Goal: Task Accomplishment & Management: Use online tool/utility

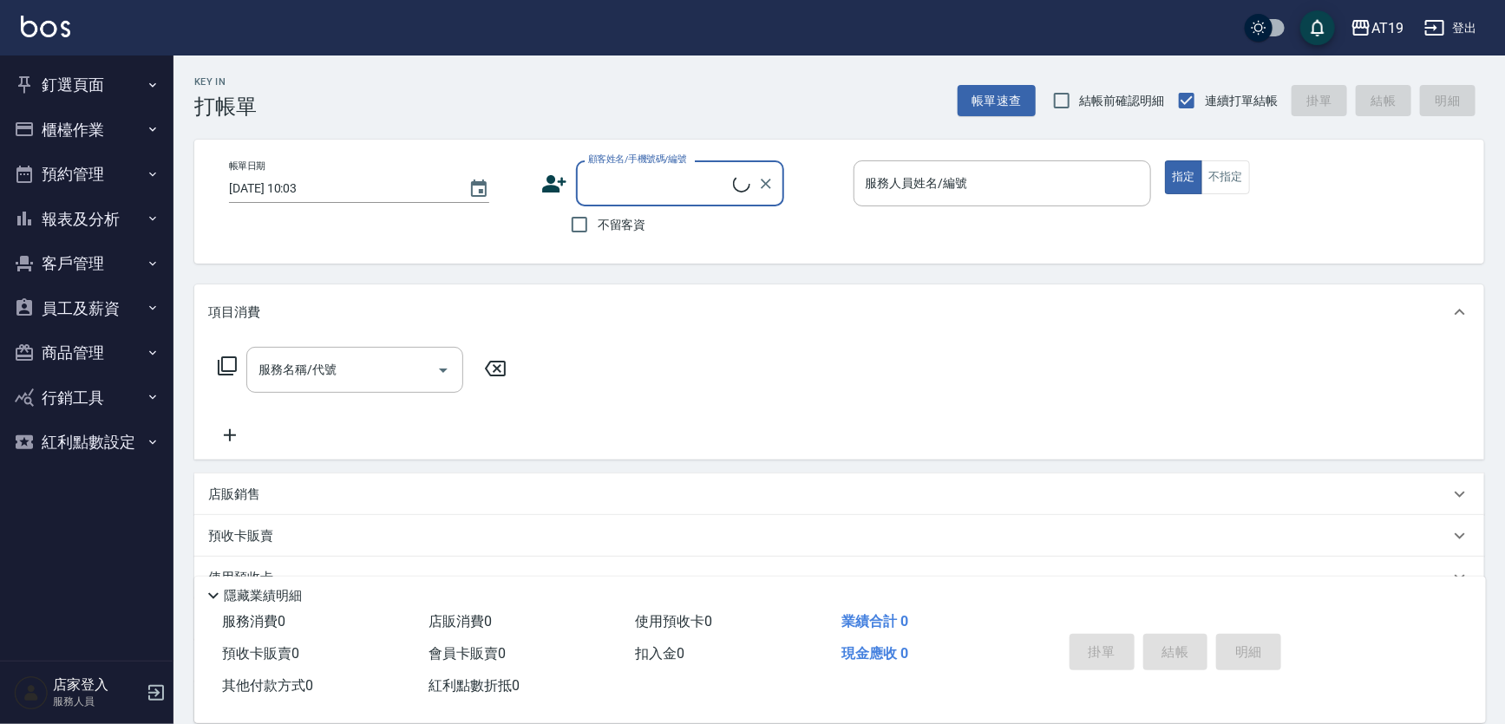
click at [152, 122] on icon "button" at bounding box center [153, 129] width 14 height 14
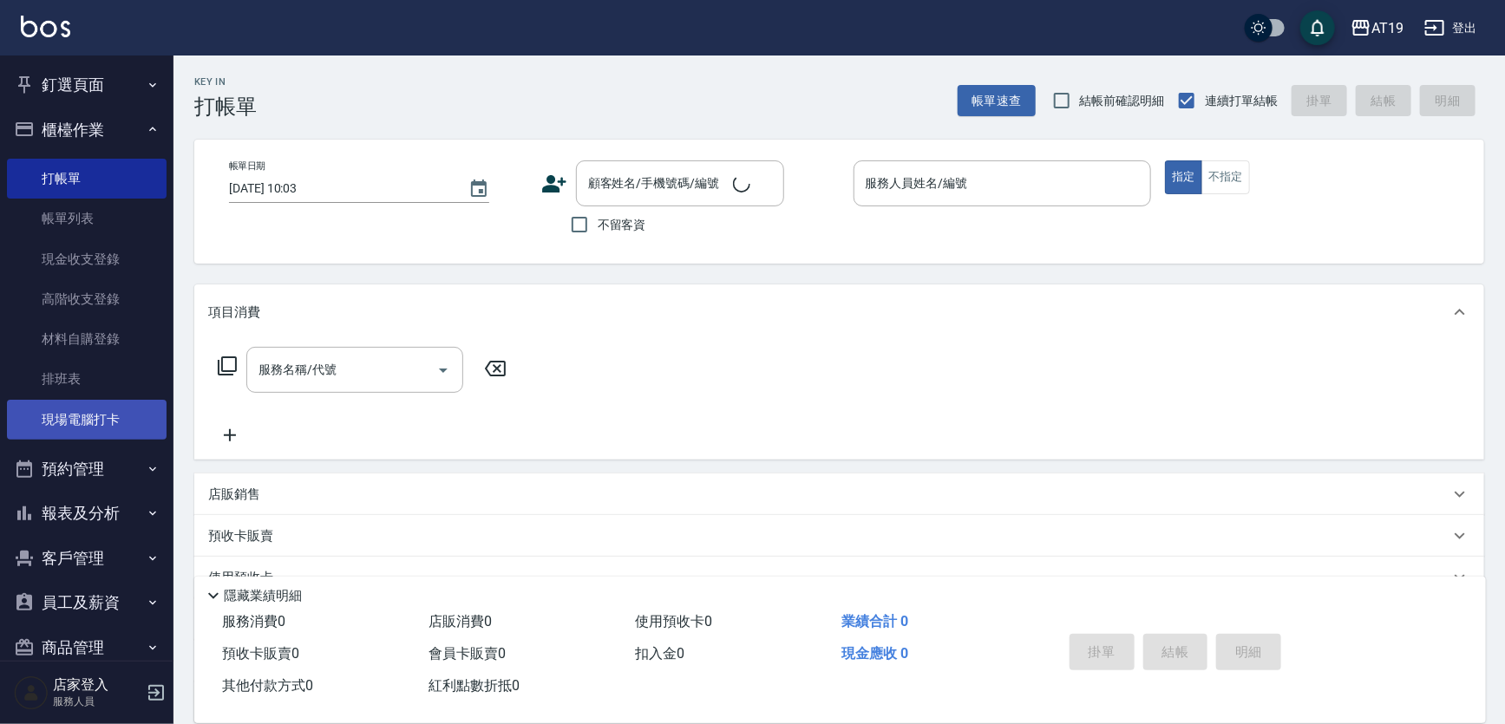
click at [122, 411] on link "現場電腦打卡" at bounding box center [87, 420] width 160 height 40
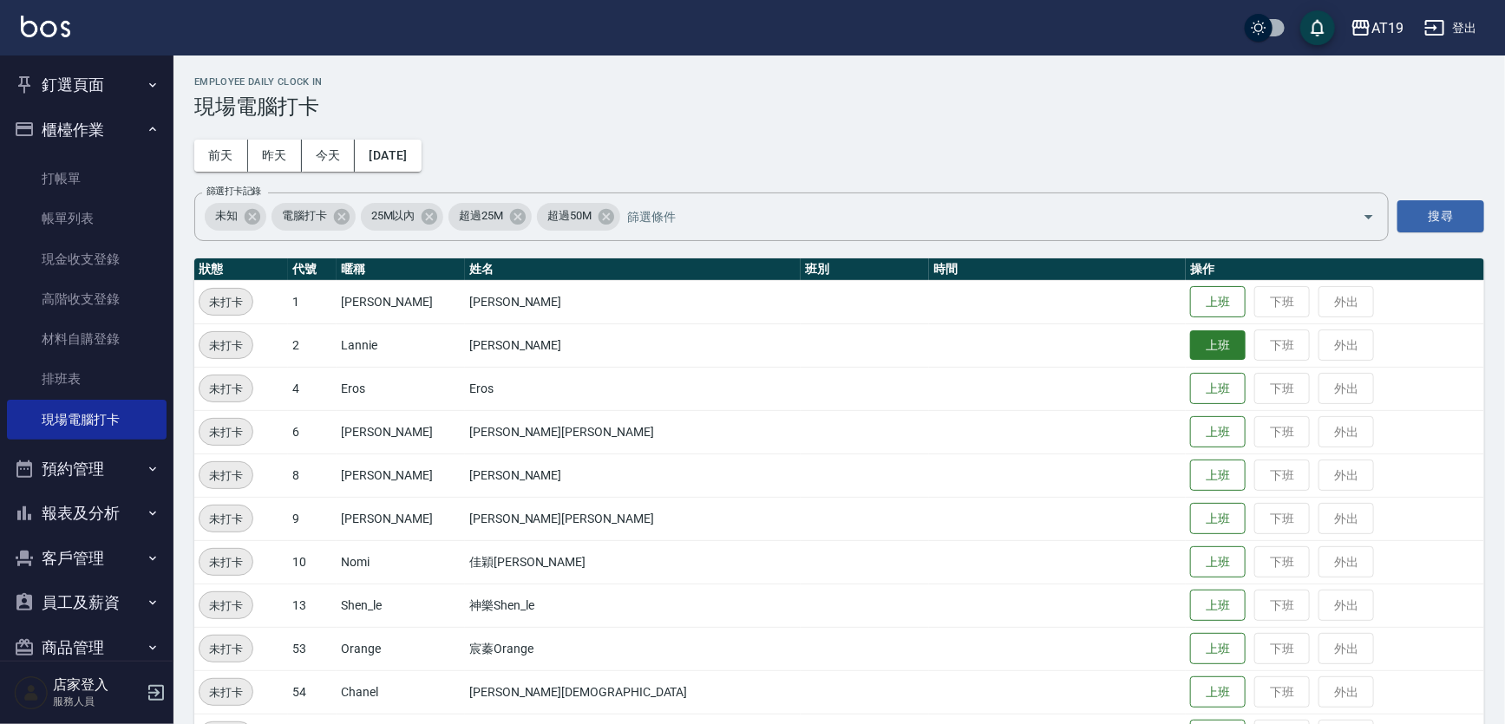
click at [1190, 352] on button "上班" at bounding box center [1218, 345] width 56 height 30
click at [1190, 602] on button "上班" at bounding box center [1218, 606] width 56 height 30
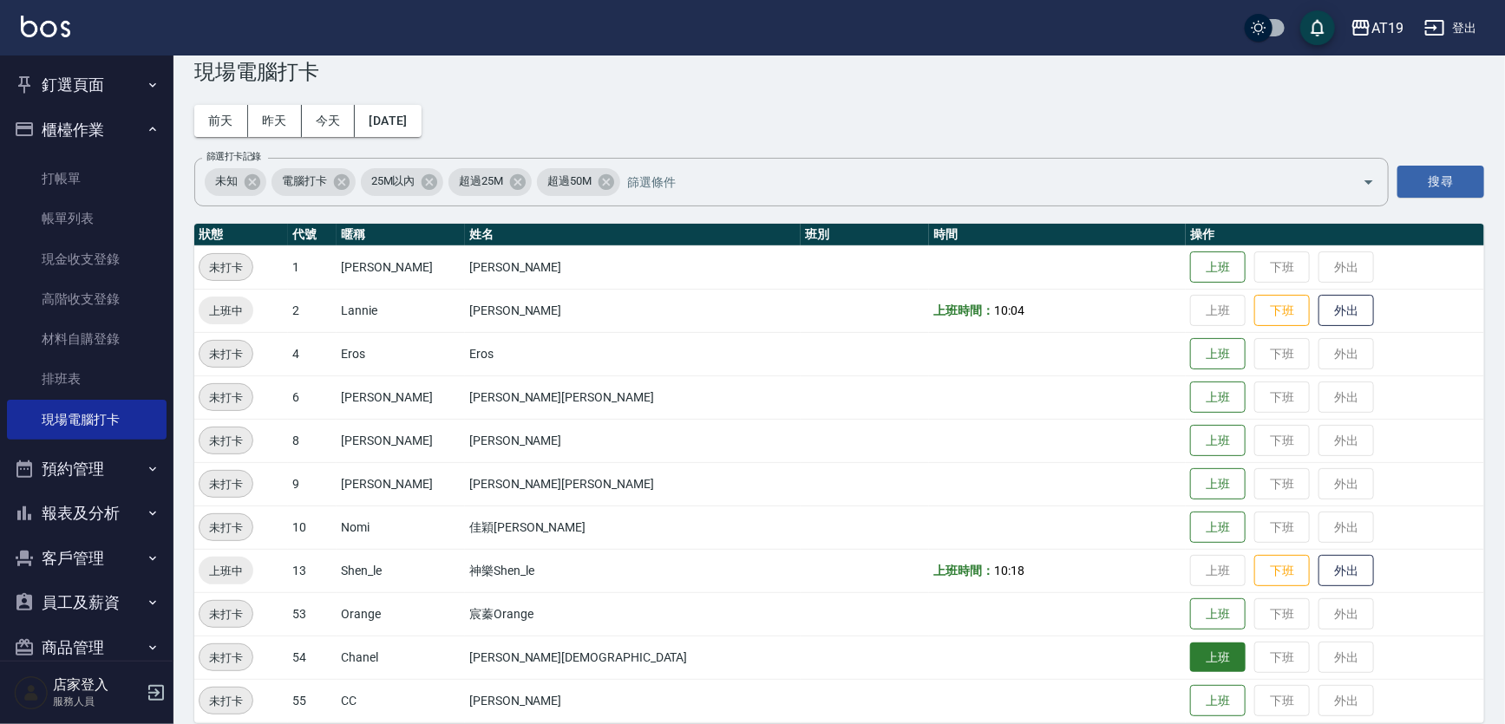
scroll to position [53, 0]
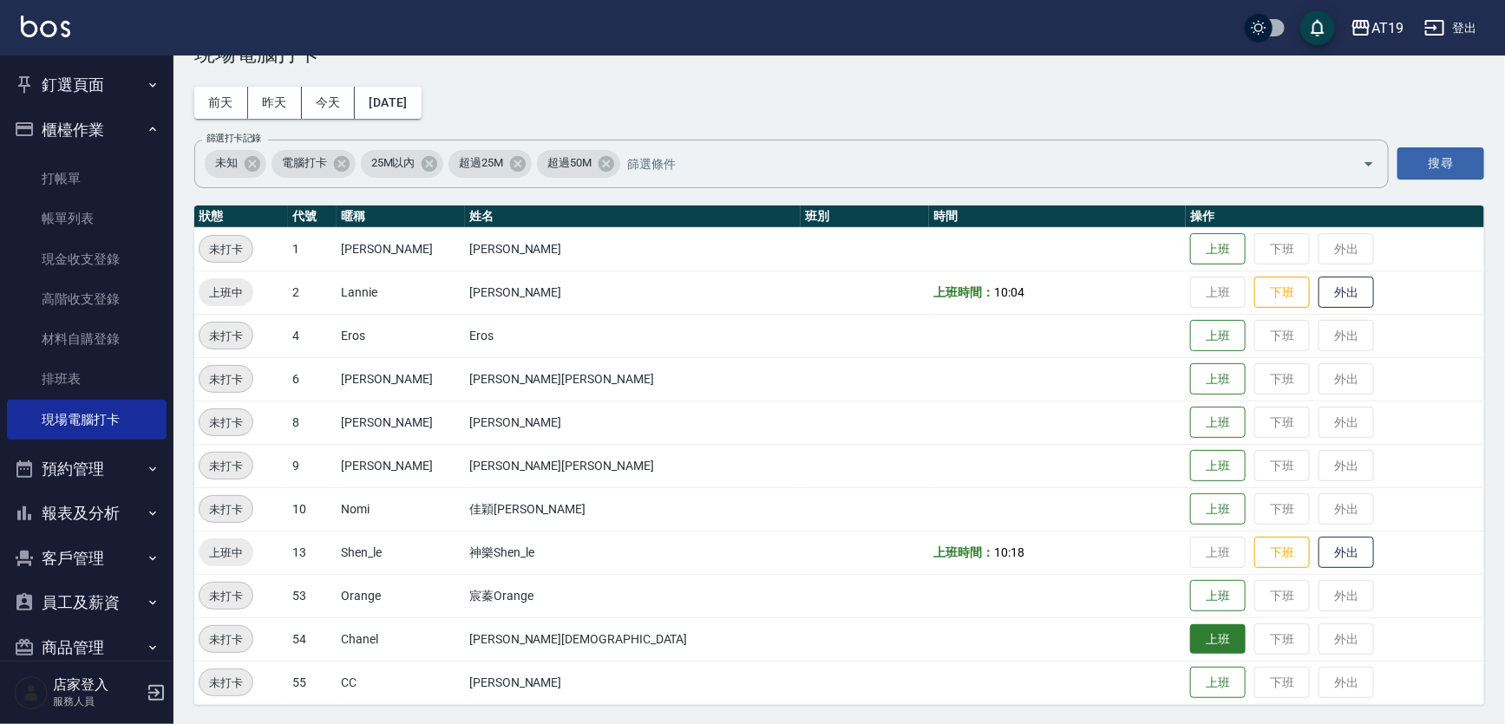
click at [1190, 638] on button "上班" at bounding box center [1218, 640] width 56 height 30
click at [1190, 587] on button "上班" at bounding box center [1218, 596] width 56 height 30
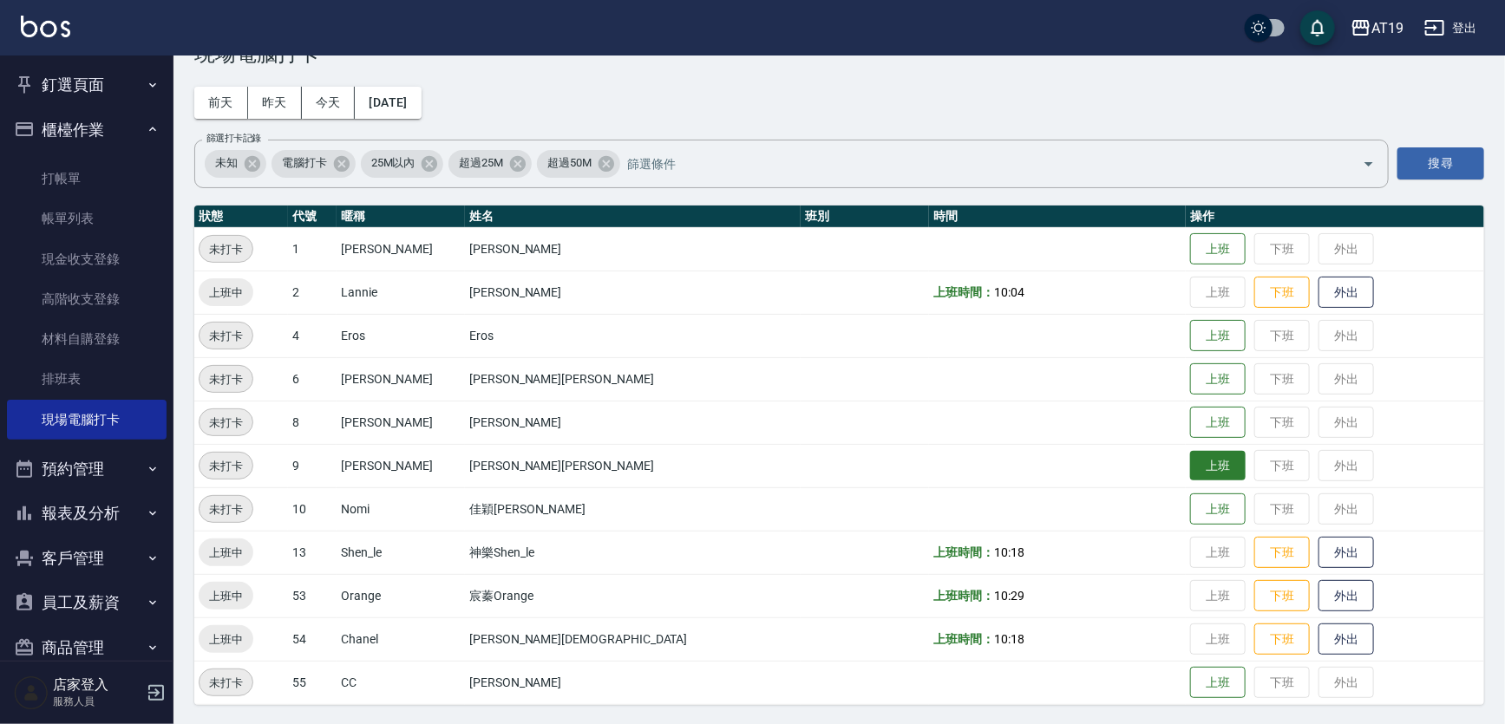
click at [1190, 457] on button "上班" at bounding box center [1218, 466] width 56 height 30
click at [1190, 509] on button "上班" at bounding box center [1218, 509] width 56 height 30
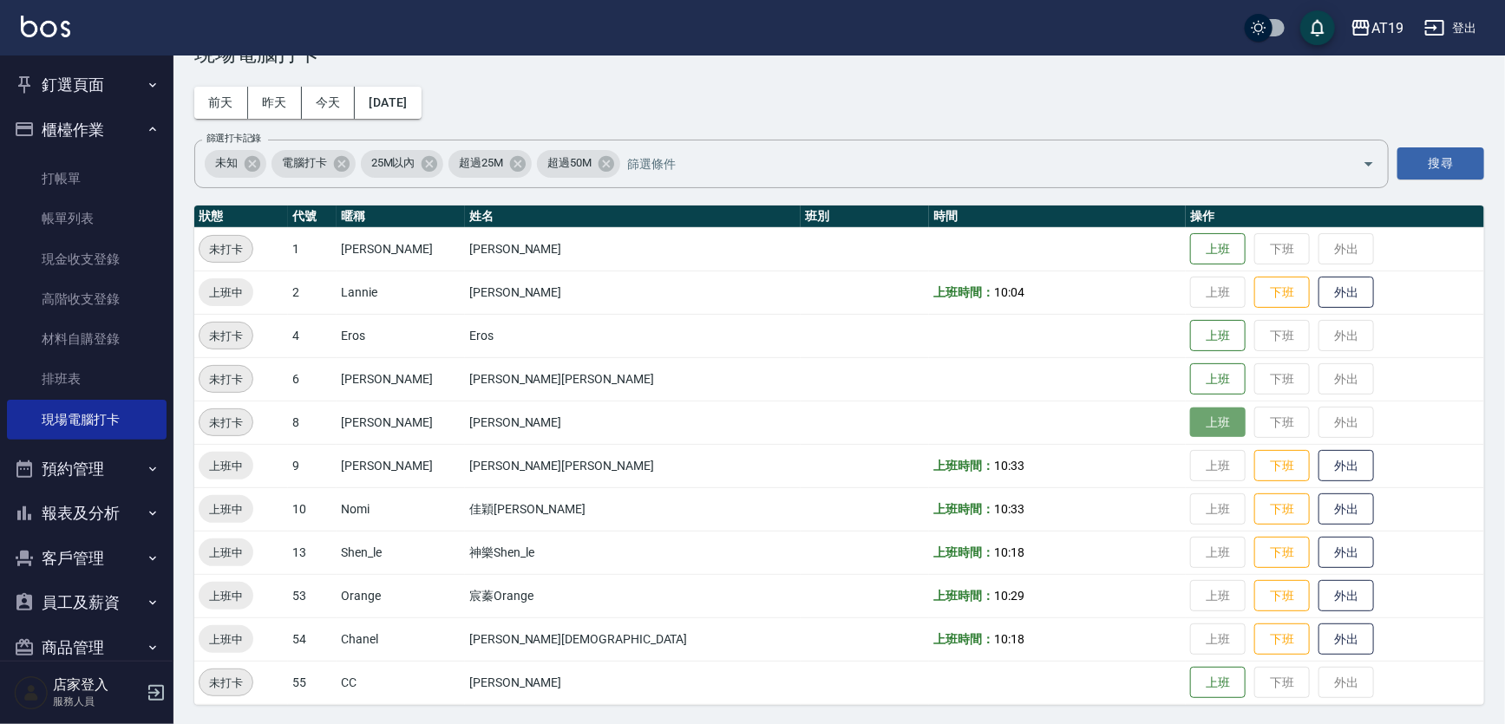
click at [1190, 416] on button "上班" at bounding box center [1218, 423] width 56 height 30
click at [1254, 412] on button "下班" at bounding box center [1282, 423] width 56 height 30
click at [1190, 430] on button "上班" at bounding box center [1218, 423] width 56 height 30
click at [1190, 330] on button "上班" at bounding box center [1218, 336] width 56 height 30
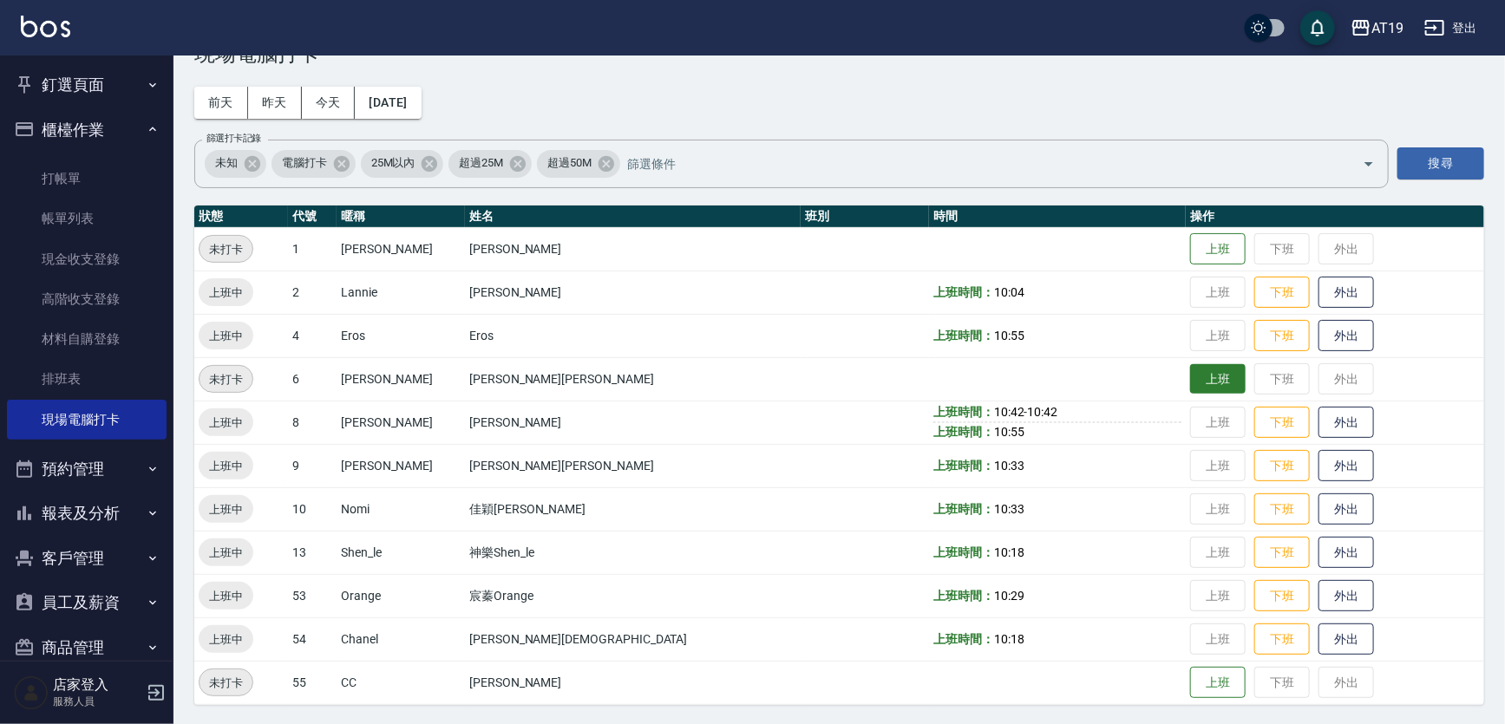
click at [1190, 381] on button "上班" at bounding box center [1218, 379] width 56 height 30
click at [1190, 252] on button "上班" at bounding box center [1218, 249] width 56 height 30
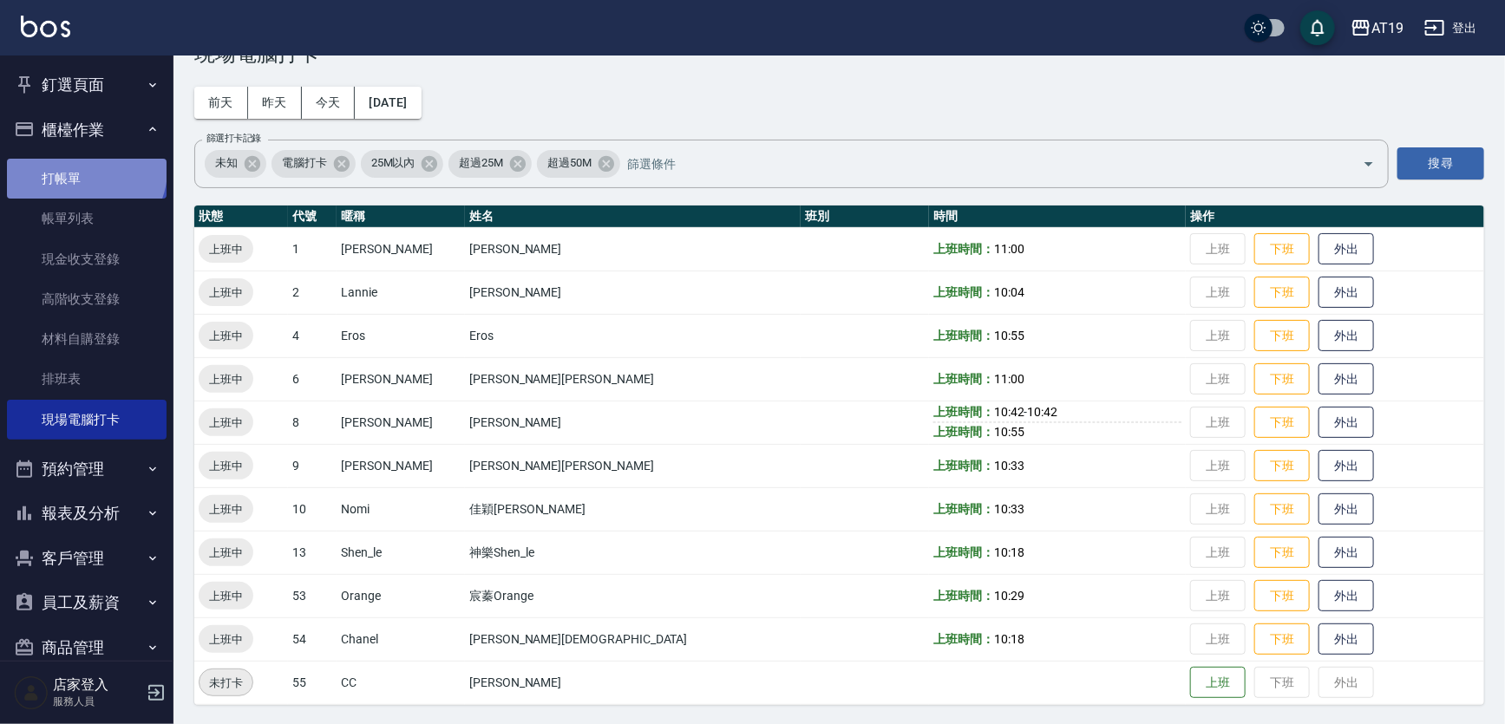
click at [84, 170] on link "打帳單" at bounding box center [87, 179] width 160 height 40
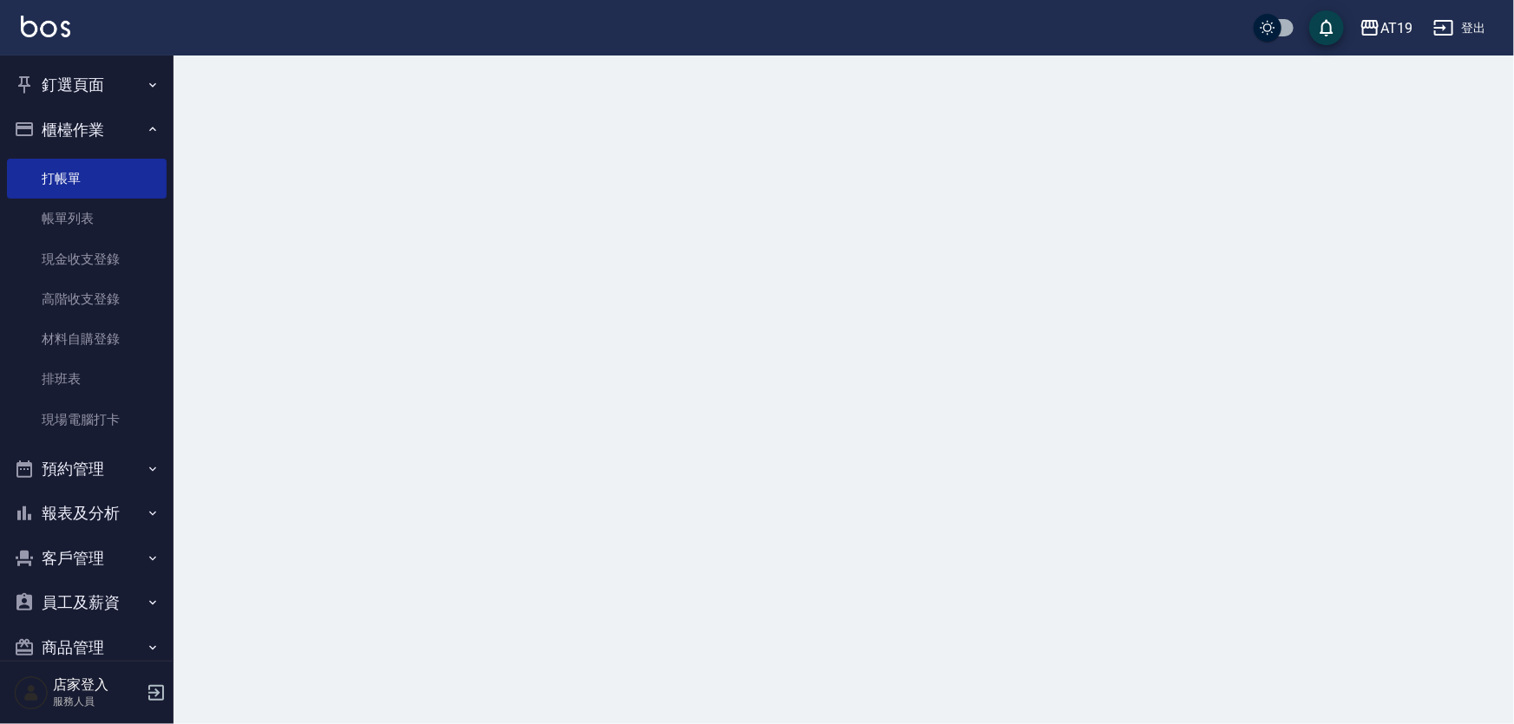
click at [90, 126] on button "櫃檯作業" at bounding box center [87, 130] width 160 height 45
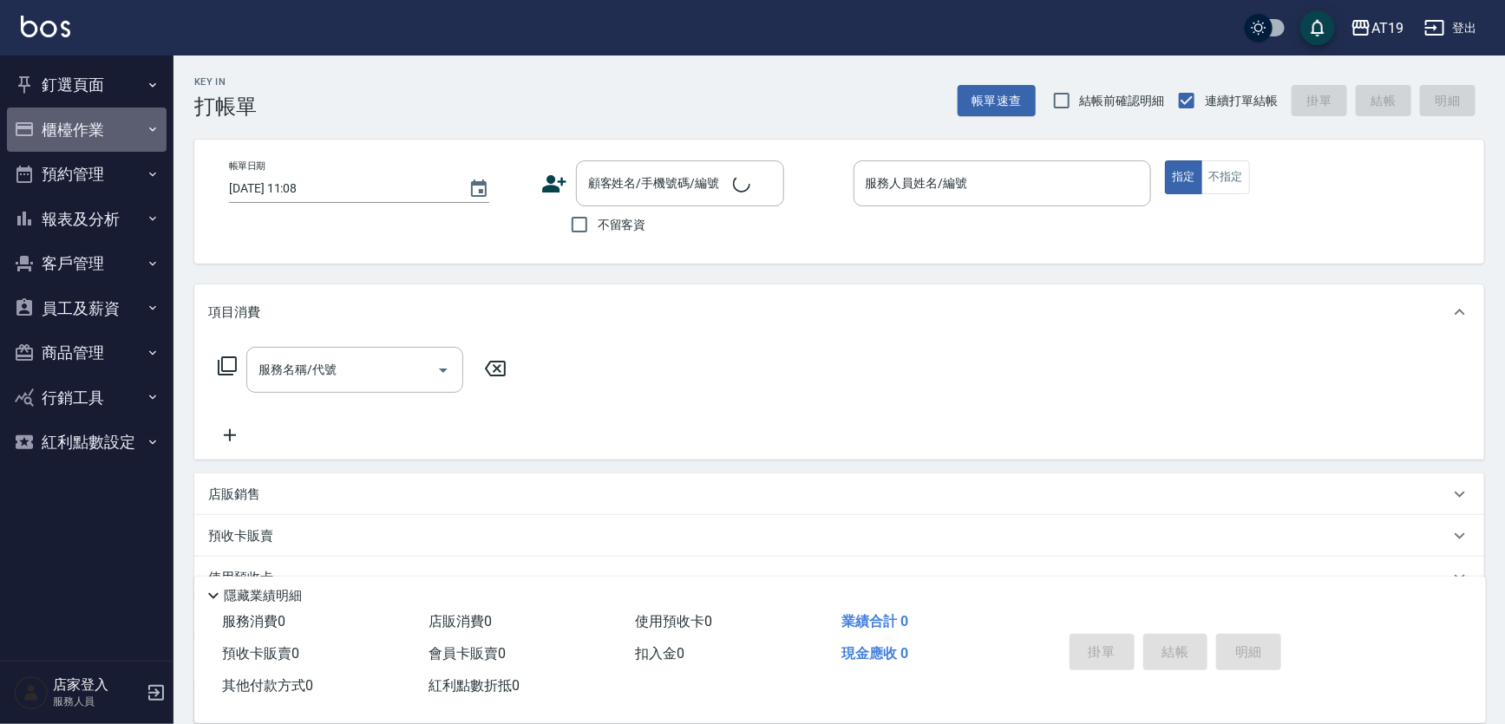
click at [87, 121] on button "櫃檯作業" at bounding box center [87, 130] width 160 height 45
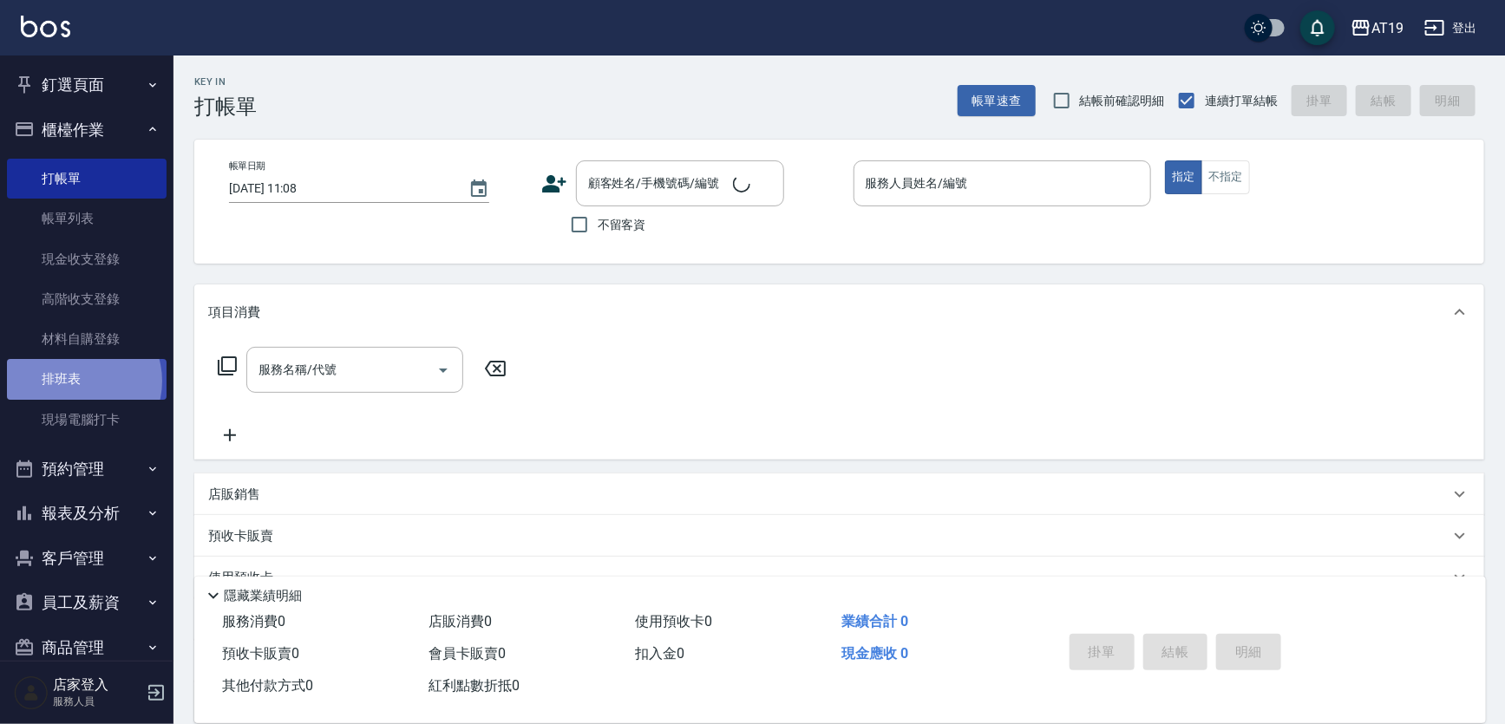
click at [78, 381] on link "排班表" at bounding box center [87, 379] width 160 height 40
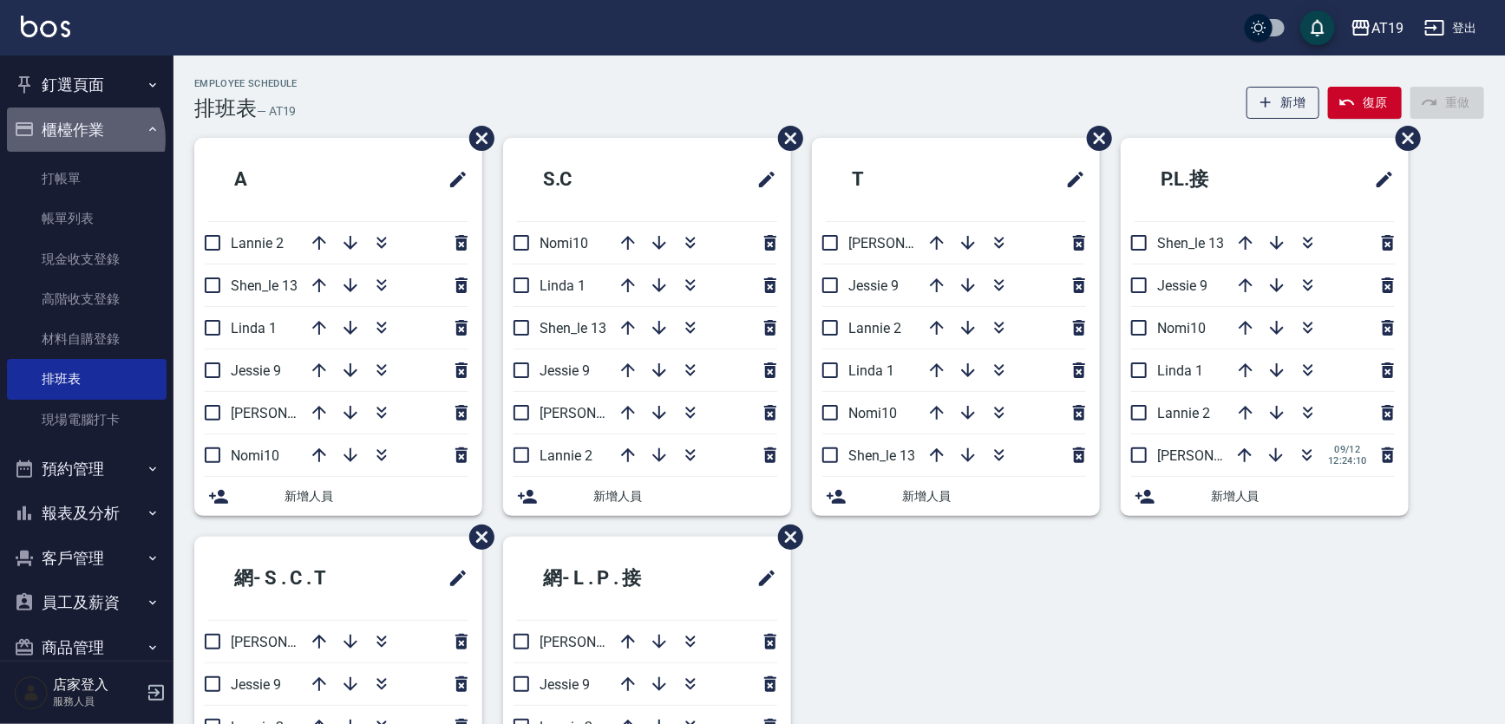
click at [79, 139] on button "櫃檯作業" at bounding box center [87, 130] width 160 height 45
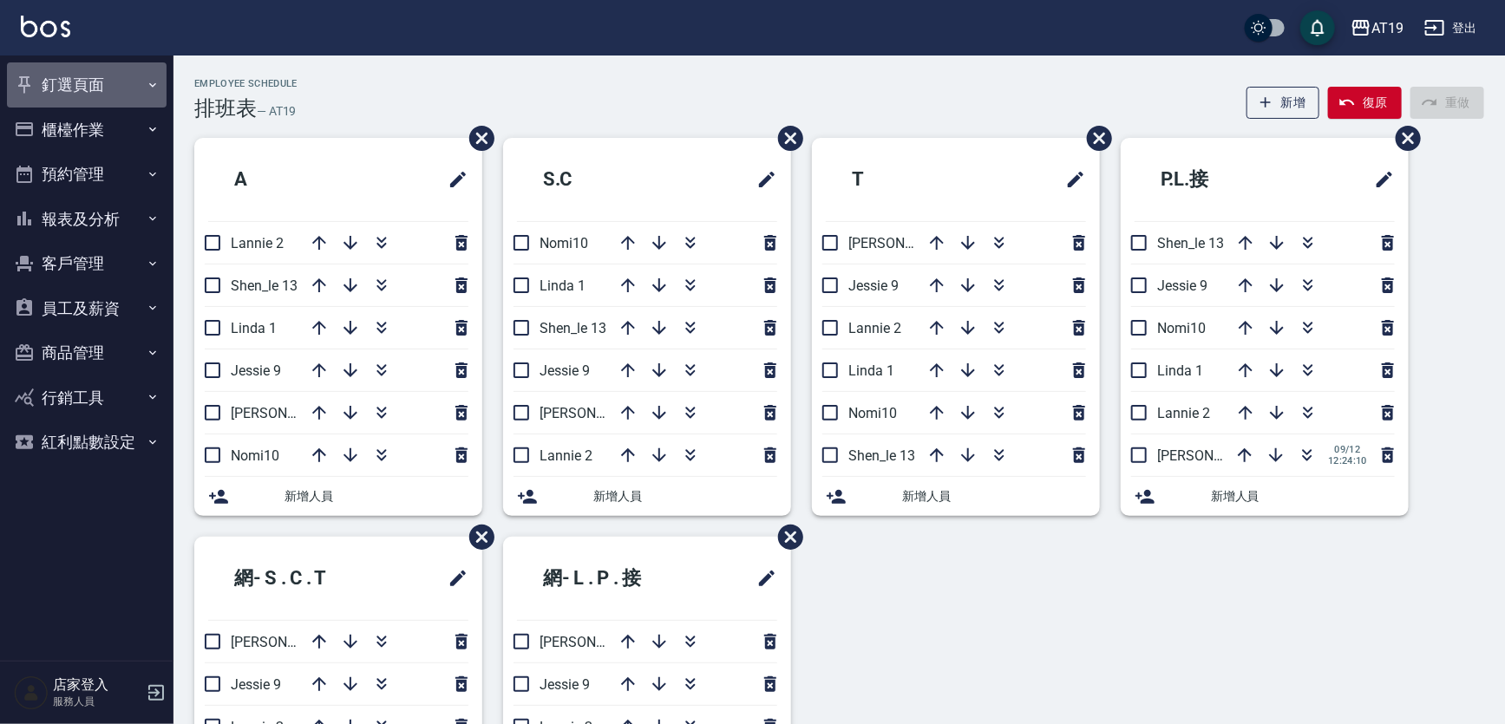
click at [91, 72] on button "釘選頁面" at bounding box center [87, 84] width 160 height 45
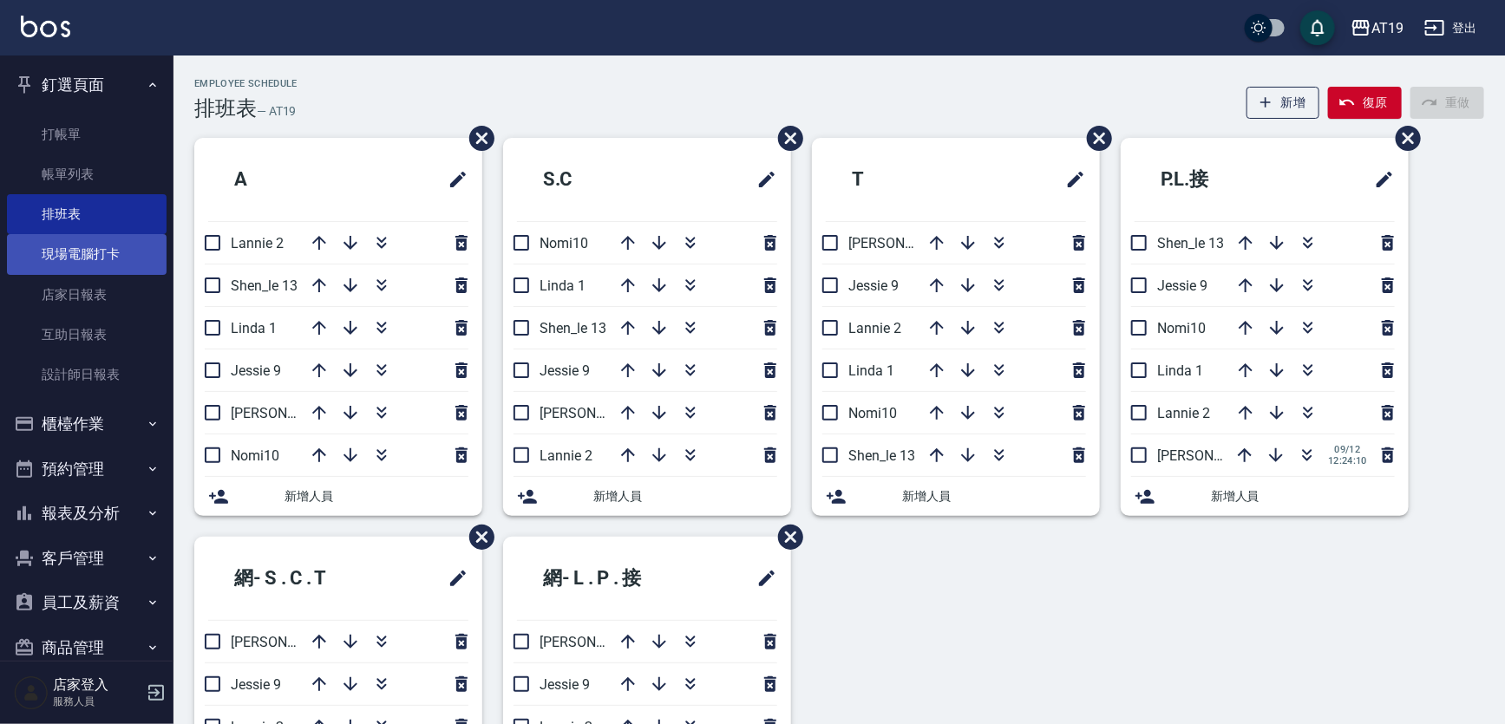
click at [95, 242] on link "現場電腦打卡" at bounding box center [87, 254] width 160 height 40
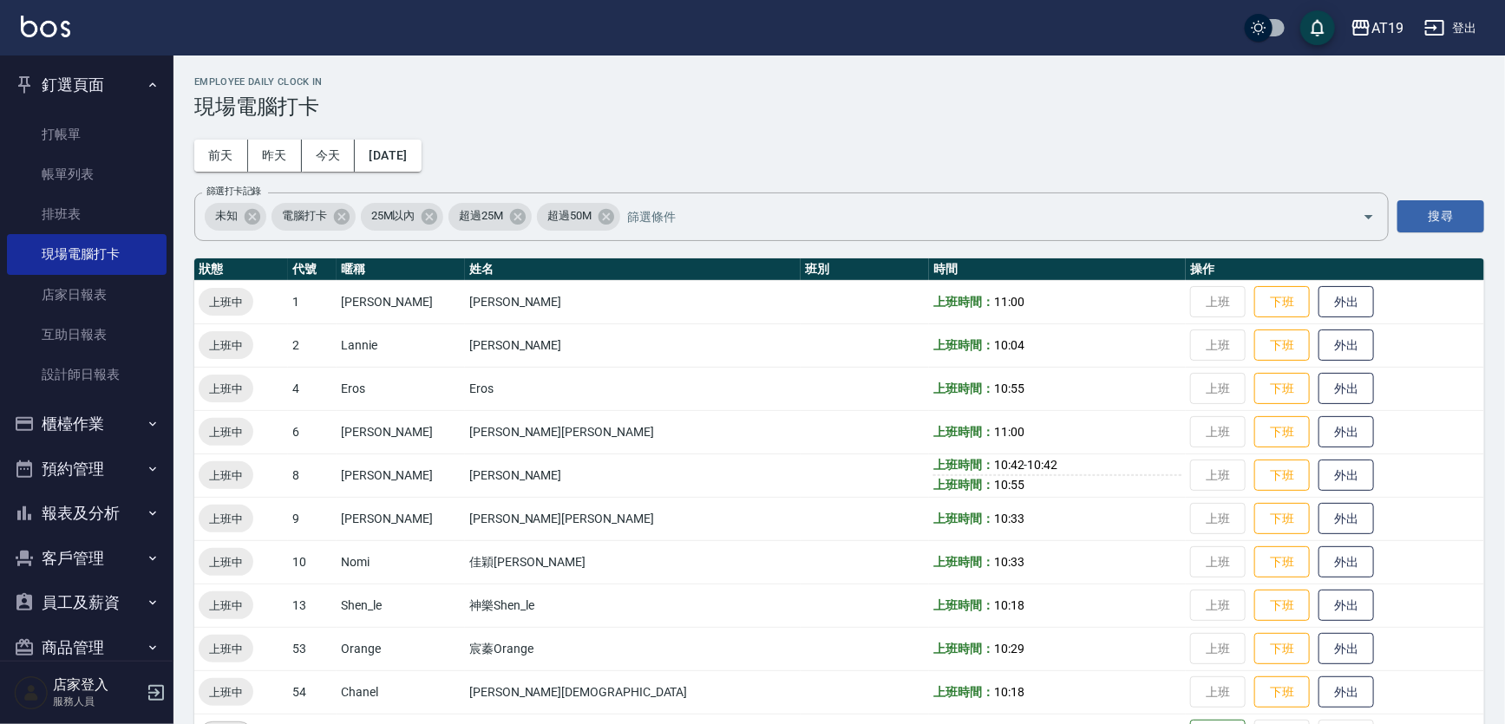
click at [808, 147] on div "Employee Daily Clock In 現場電腦打卡 前天 昨天 今天 2025/09/13 篩選打卡記錄 未知 電腦打卡 25M以內 超過25M 超…" at bounding box center [839, 417] width 1332 height 723
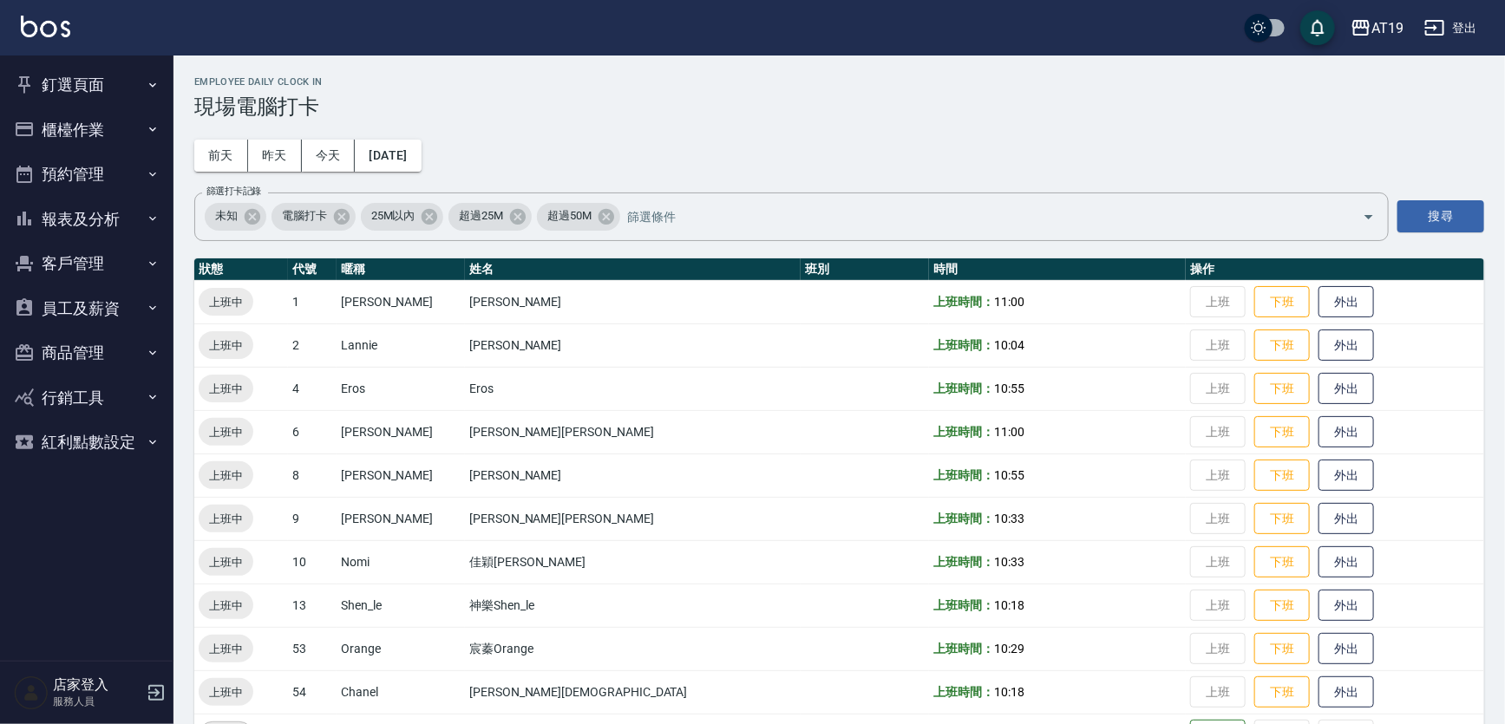
click at [88, 85] on button "釘選頁面" at bounding box center [87, 84] width 160 height 45
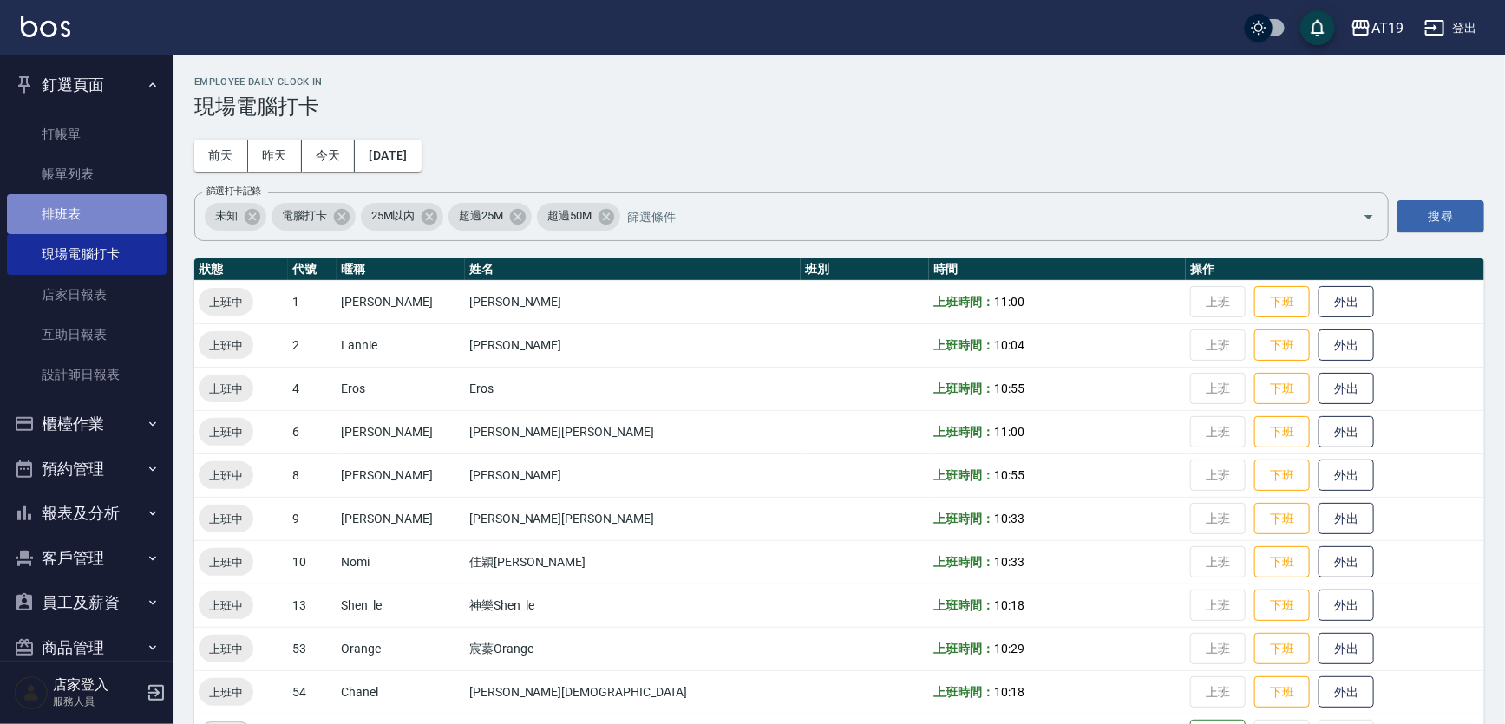
click at [103, 210] on link "排班表" at bounding box center [87, 214] width 160 height 40
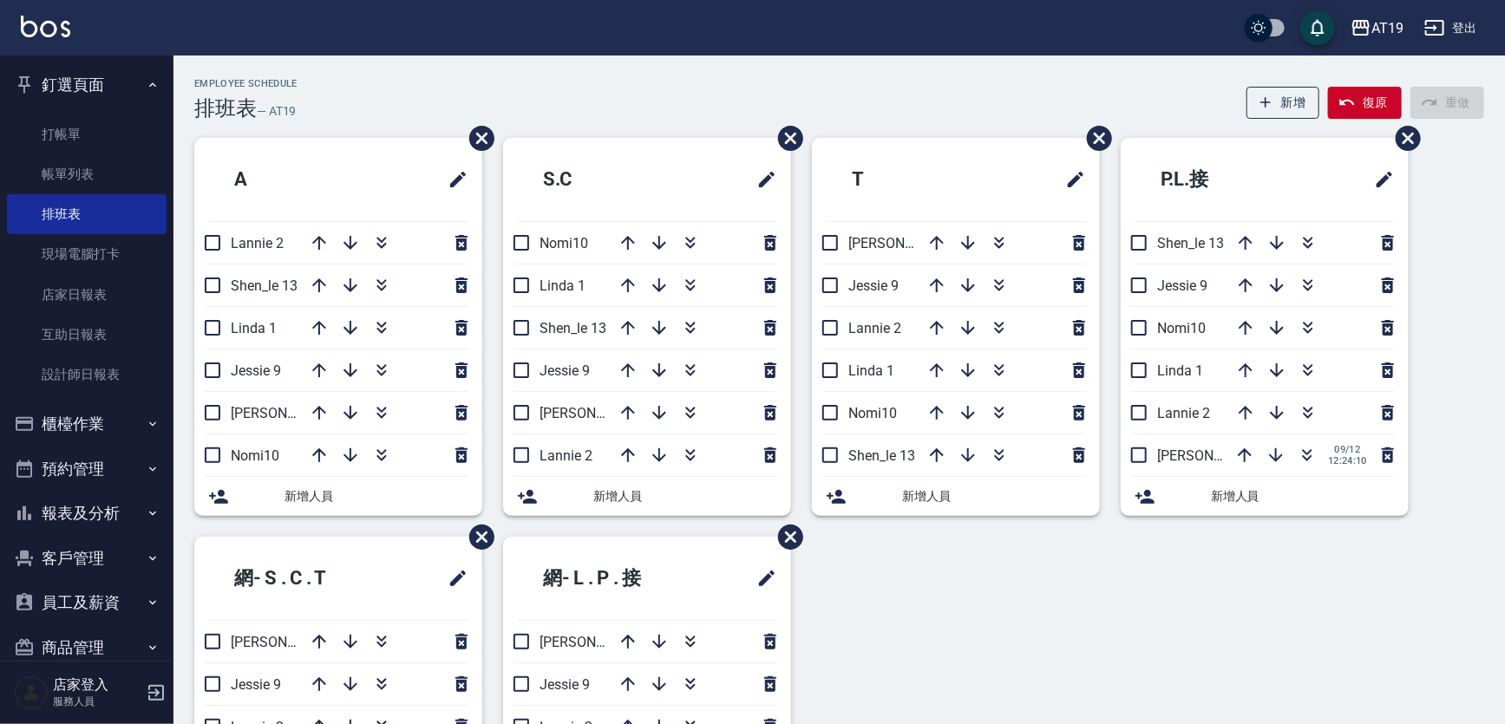
click at [914, 107] on div "Employee Schedule 排班表 — AT19 新增 復原 重做" at bounding box center [839, 99] width 1290 height 43
